Goal: Task Accomplishment & Management: Manage account settings

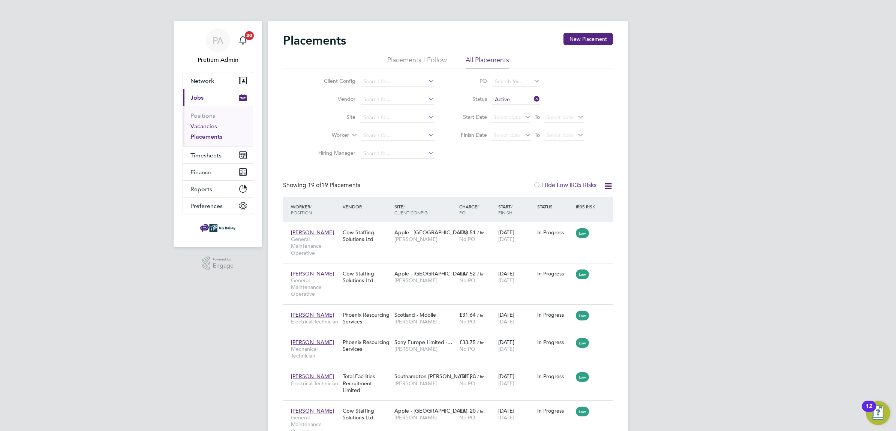
click at [209, 128] on link "Vacancies" at bounding box center [203, 126] width 27 height 7
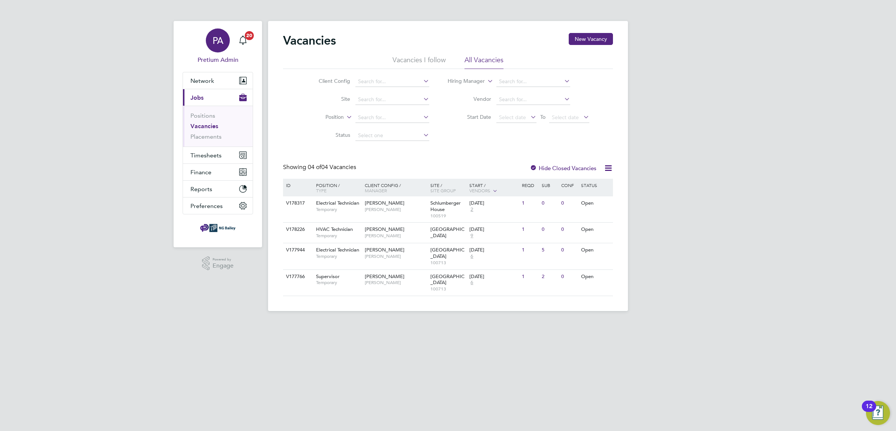
click at [213, 45] on span "PA" at bounding box center [218, 41] width 11 height 10
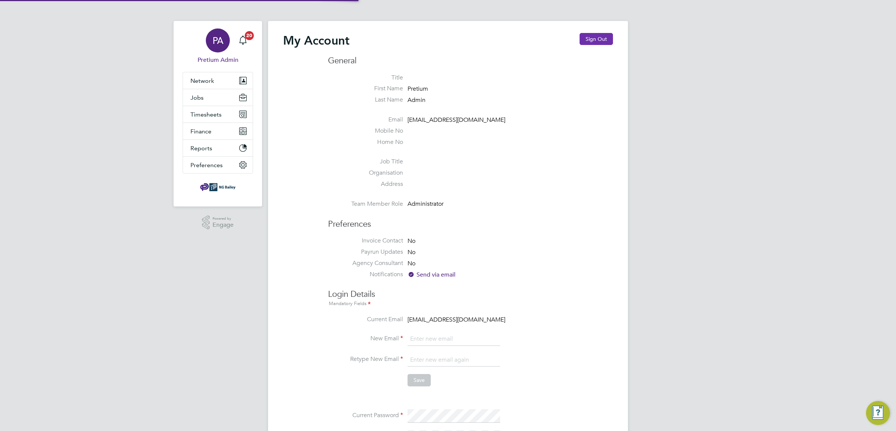
type input "Sasha.apleona@pretiumresourcing.co.uk"
click at [603, 36] on button "Sign Out" at bounding box center [596, 39] width 33 height 12
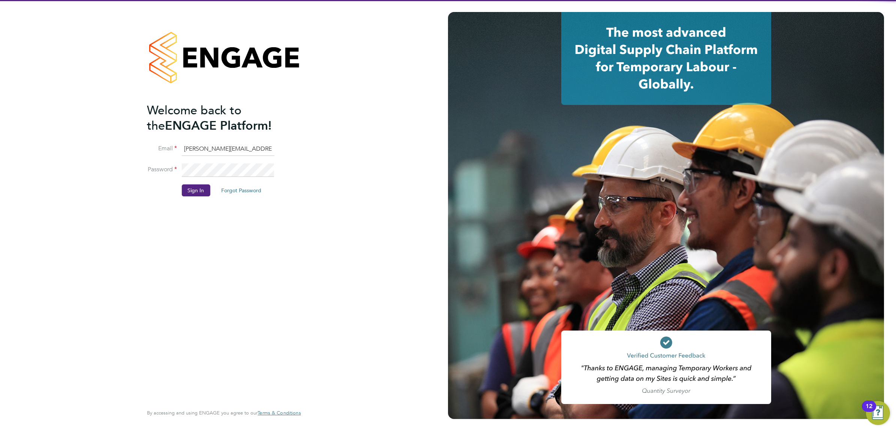
click at [231, 147] on input "Sasha.apleona@pretiumresourcing.co.uk" at bounding box center [227, 148] width 93 height 13
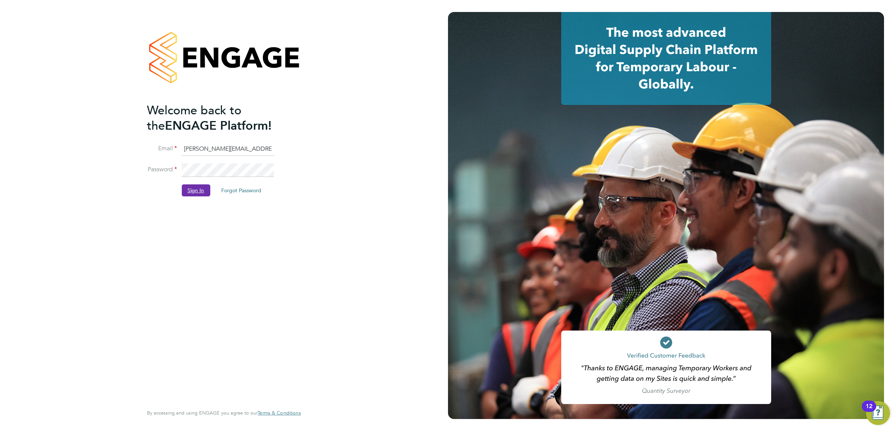
click at [201, 188] on button "Sign In" at bounding box center [195, 190] width 28 height 12
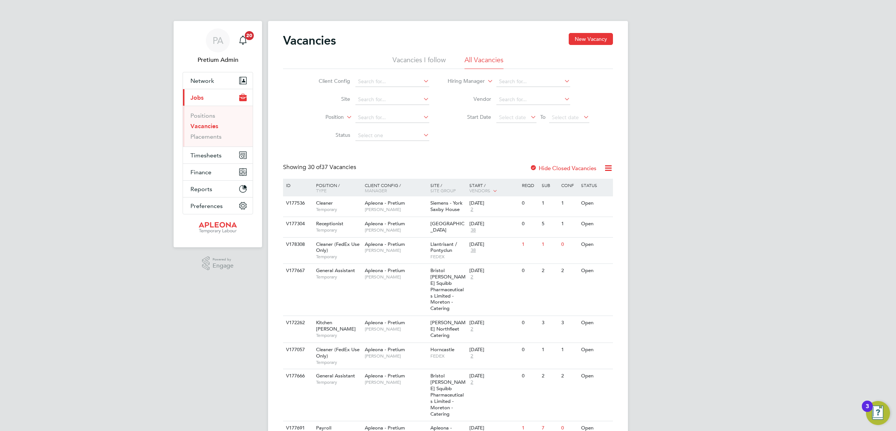
click at [606, 168] on icon at bounding box center [608, 167] width 9 height 9
click at [578, 184] on li "Download vacancies report" at bounding box center [573, 186] width 76 height 10
click at [364, 216] on div "Apleona - Pretium Simon Ward" at bounding box center [396, 205] width 66 height 19
click at [213, 41] on span "PA" at bounding box center [218, 41] width 11 height 10
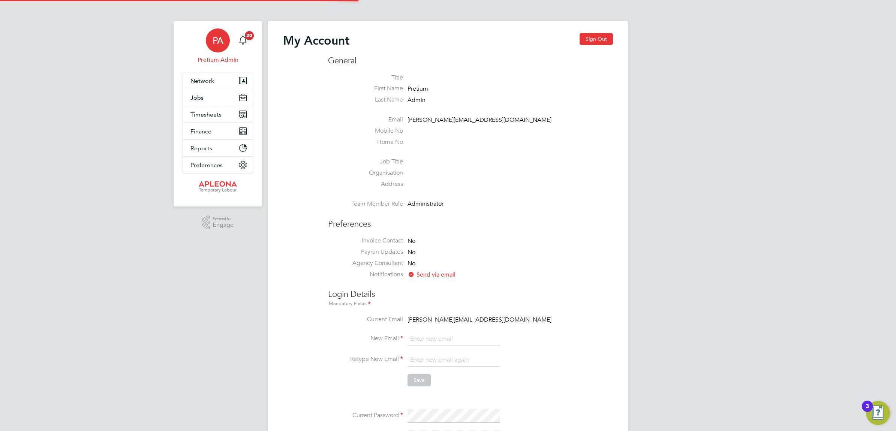
type input "ABM@pretiumresourcing.co.uk"
click at [209, 100] on button "Jobs" at bounding box center [218, 97] width 70 height 16
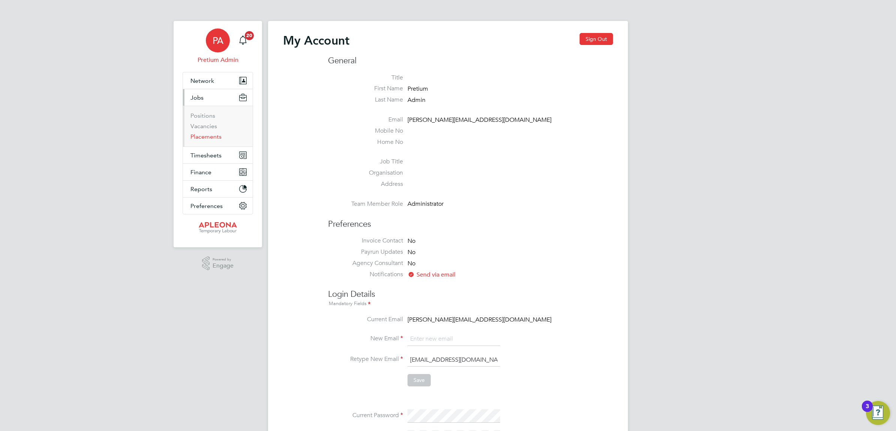
click at [202, 135] on link "Placements" at bounding box center [205, 136] width 31 height 7
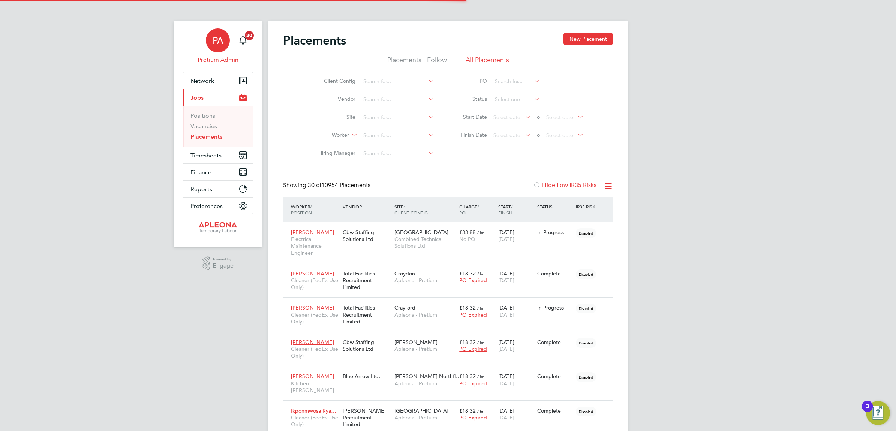
click at [227, 40] on div "PA" at bounding box center [218, 40] width 24 height 24
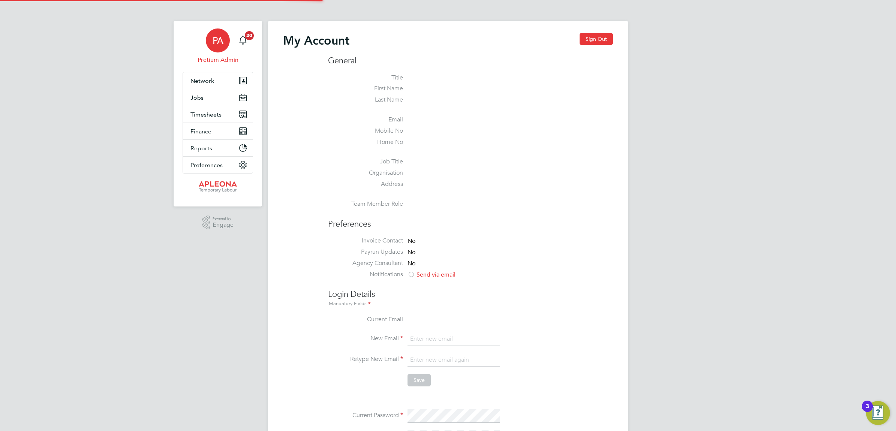
type input "ABM@pretiumresourcing.co.uk"
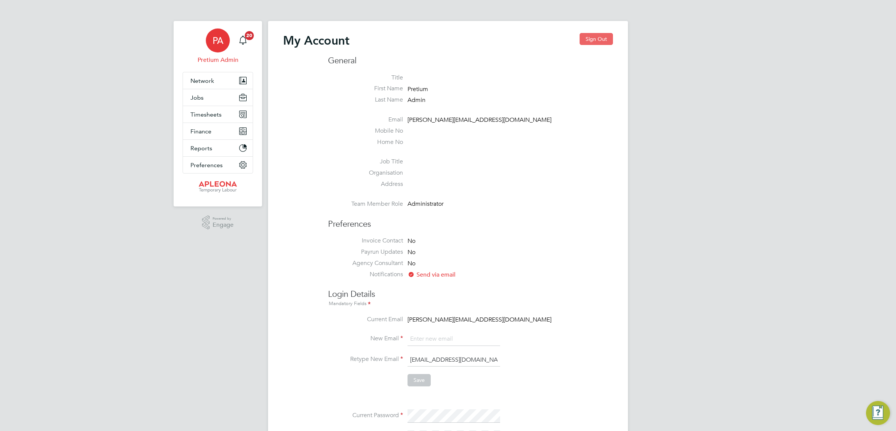
click at [604, 36] on button "Sign Out" at bounding box center [596, 39] width 33 height 12
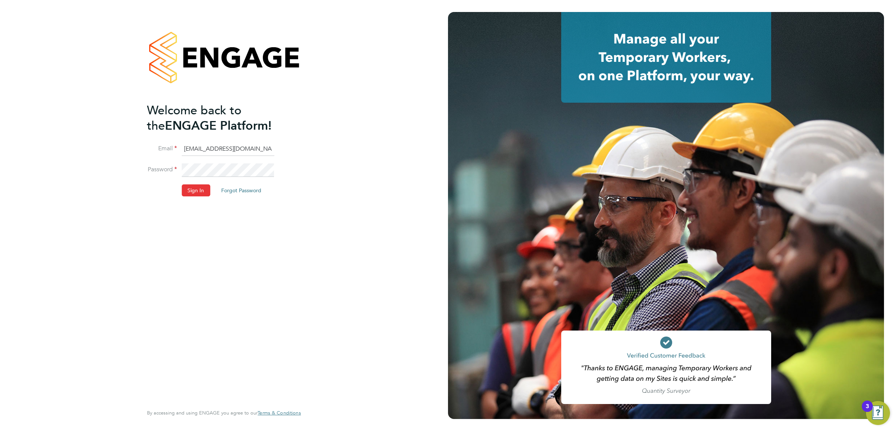
click at [217, 144] on input "ABM@pretiumresourcing.co.uk" at bounding box center [227, 148] width 93 height 13
type input "ngb@pretiumresourcing.co.uk"
click at [192, 188] on button "Sign In" at bounding box center [195, 190] width 28 height 12
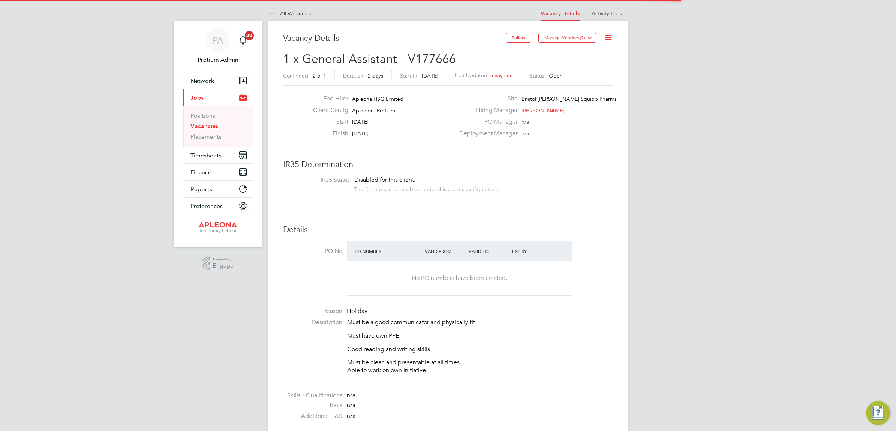
scroll to position [12, 65]
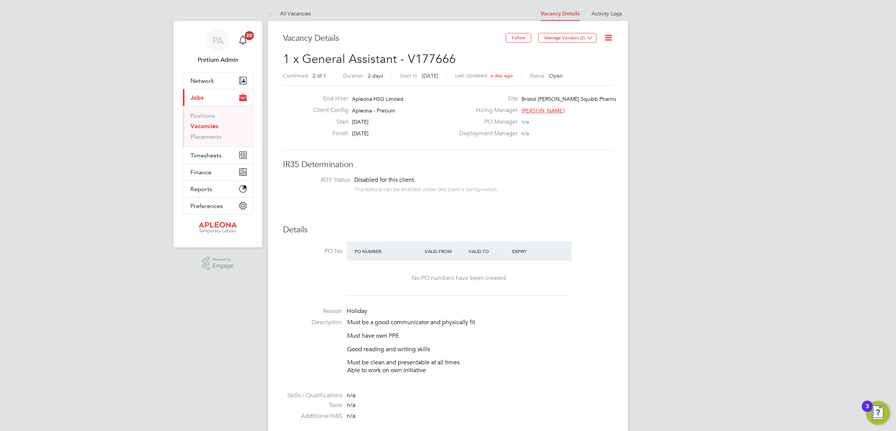
click at [606, 36] on icon at bounding box center [608, 37] width 9 height 9
click at [593, 67] on li "Update Status" at bounding box center [589, 66] width 43 height 10
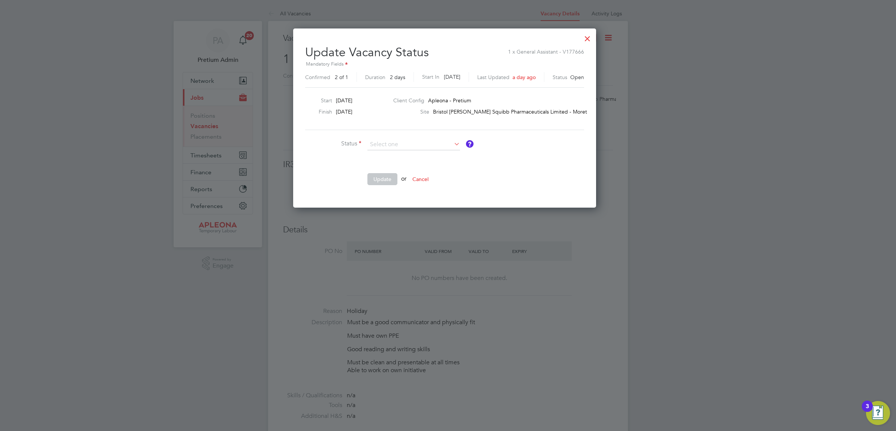
click at [399, 152] on li "Completed" at bounding box center [413, 155] width 93 height 10
type input "Completed"
click at [379, 181] on button "Update" at bounding box center [382, 179] width 30 height 12
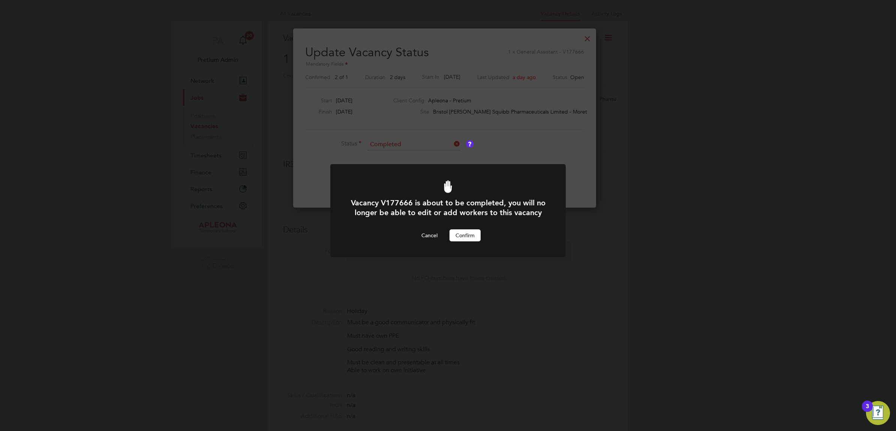
click at [465, 241] on button "Confirm" at bounding box center [465, 235] width 31 height 12
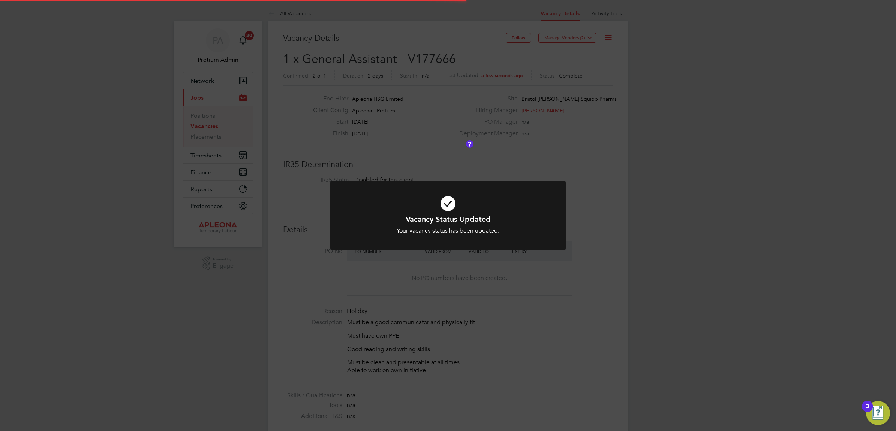
drag, startPoint x: 569, startPoint y: 295, endPoint x: 563, endPoint y: 286, distance: 10.8
click at [570, 295] on div "Vacancy Status Updated Your vacancy status has been updated. Cancel Okay" at bounding box center [448, 215] width 896 height 431
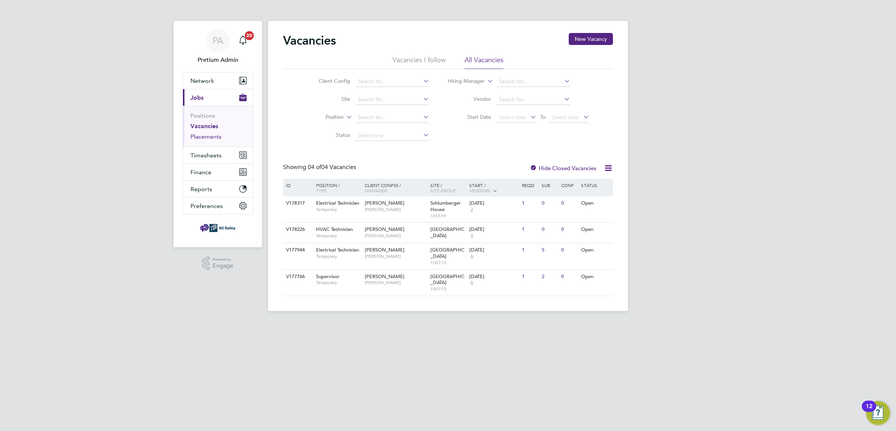
drag, startPoint x: 208, startPoint y: 138, endPoint x: 216, endPoint y: 138, distance: 8.3
click at [208, 138] on link "Placements" at bounding box center [205, 136] width 31 height 7
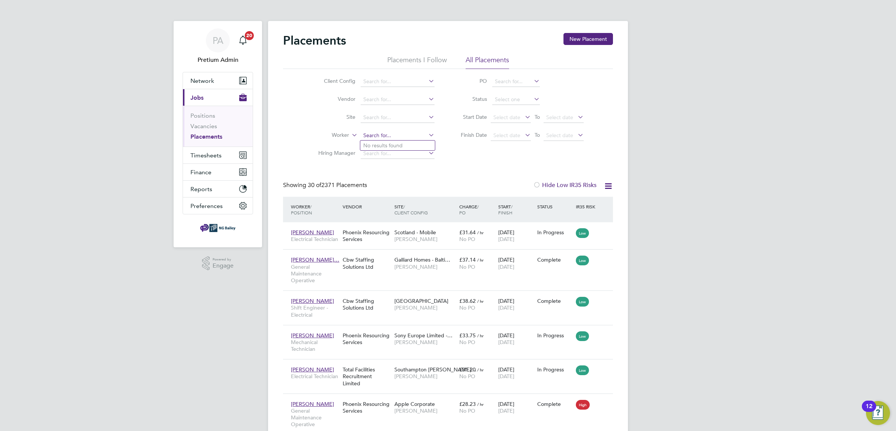
click at [378, 130] on input at bounding box center [398, 135] width 74 height 10
type input "[PERSON_NAME]"
click at [402, 140] on ul "[PERSON_NAME]" at bounding box center [397, 145] width 75 height 11
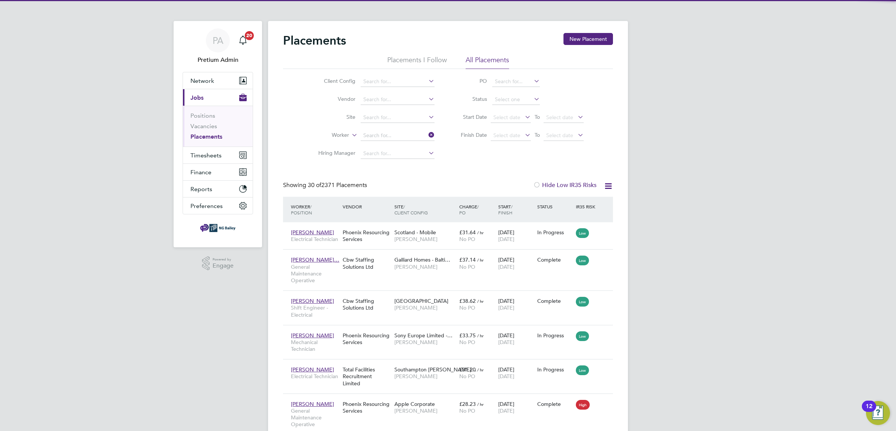
click at [400, 144] on li "Worker" at bounding box center [373, 136] width 141 height 18
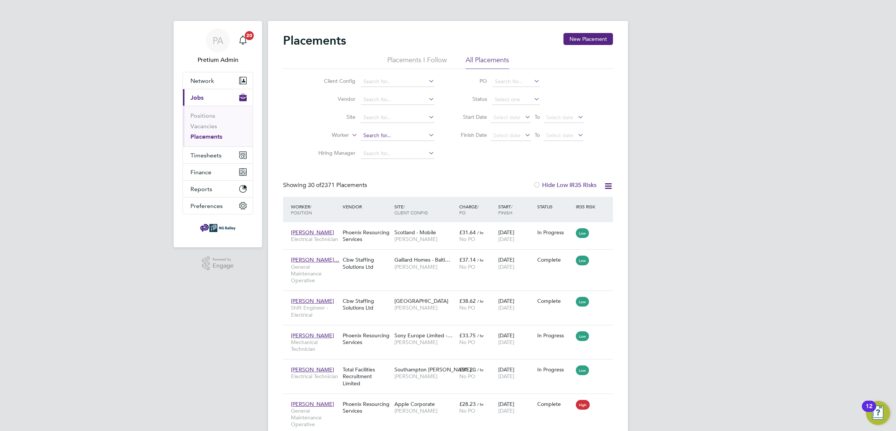
click at [397, 134] on input at bounding box center [398, 135] width 74 height 10
click at [389, 147] on li "[PERSON_NAME]" at bounding box center [397, 146] width 75 height 10
type input "[PERSON_NAME]"
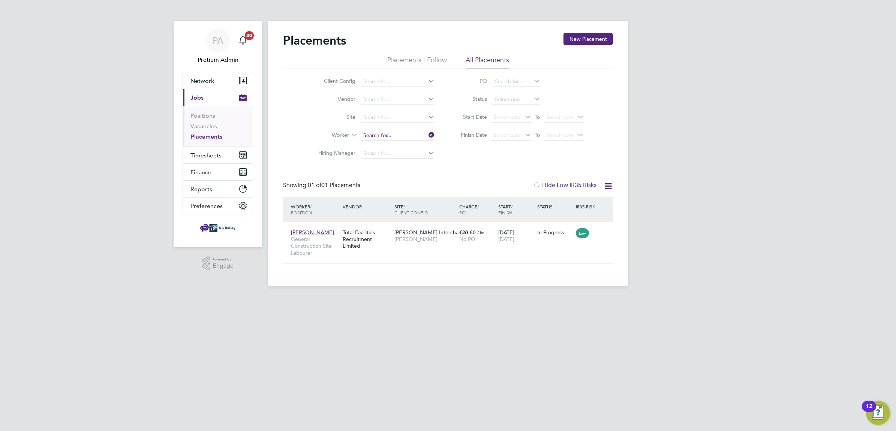
click at [379, 134] on input at bounding box center [398, 135] width 74 height 10
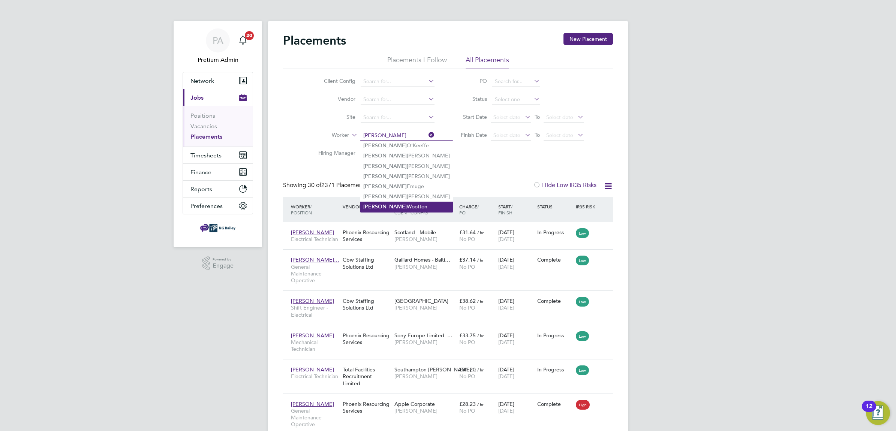
click at [409, 206] on li "[PERSON_NAME]" at bounding box center [406, 207] width 93 height 10
type input "[PERSON_NAME]"
